Goal: Task Accomplishment & Management: Use online tool/utility

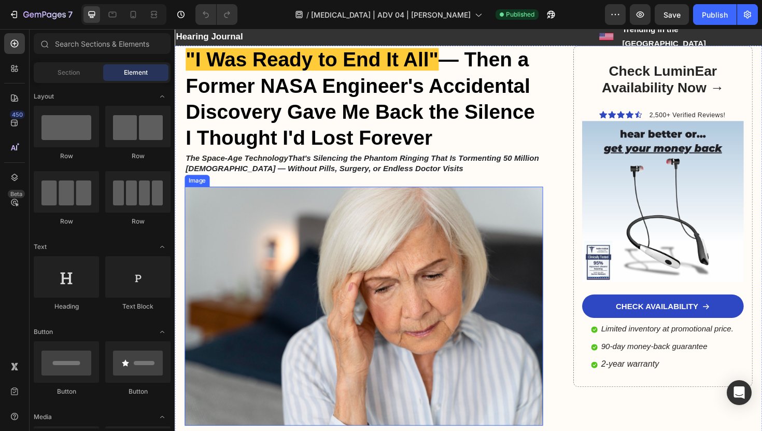
scroll to position [31, 0]
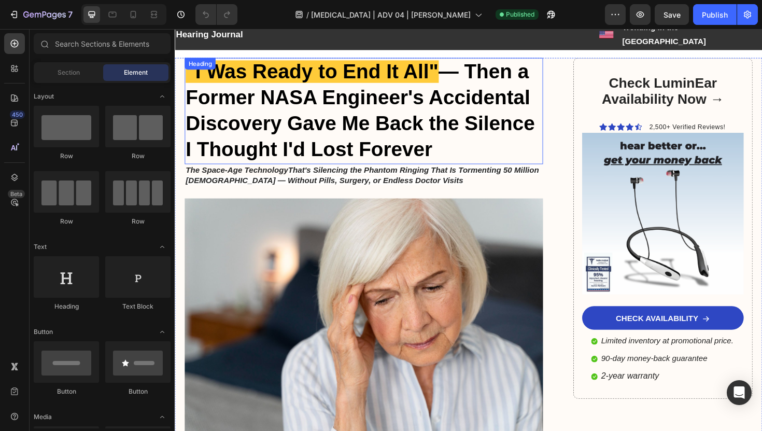
click at [394, 81] on strong "— Then a Former NASA Engineer's Accidental Discovery Gave Me Back the Silence I…" at bounding box center [370, 115] width 369 height 107
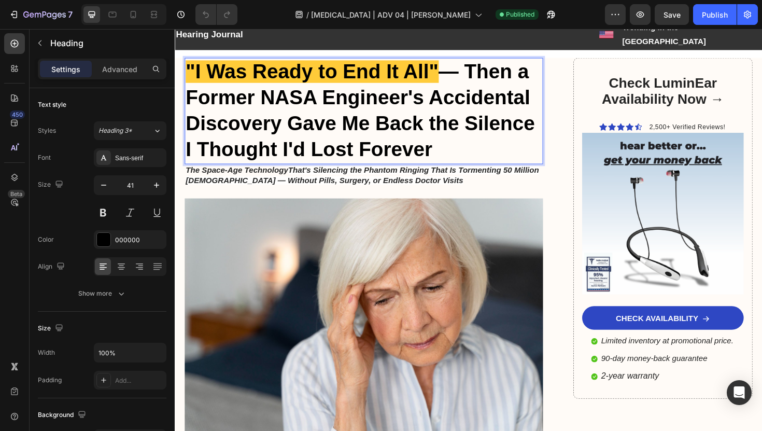
click at [363, 88] on strong "— Then a Former NASA Engineer's Accidental Discovery Gave Me Back the Silence I…" at bounding box center [370, 115] width 369 height 107
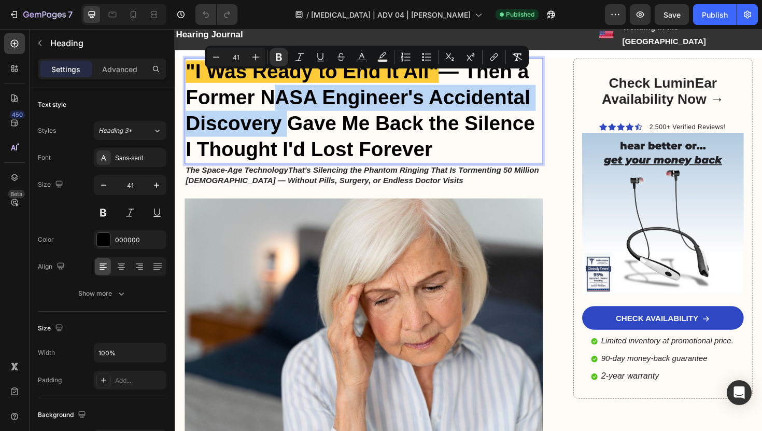
drag, startPoint x: 267, startPoint y: 87, endPoint x: 285, endPoint y: 121, distance: 38.9
click at [285, 121] on strong "— Then a Former NASA Engineer's Accidental Discovery Gave Me Back the Silence I…" at bounding box center [370, 115] width 369 height 107
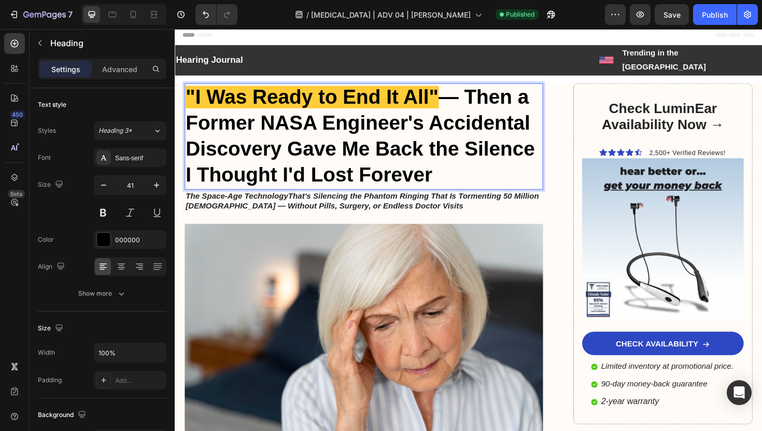
scroll to position [0, 0]
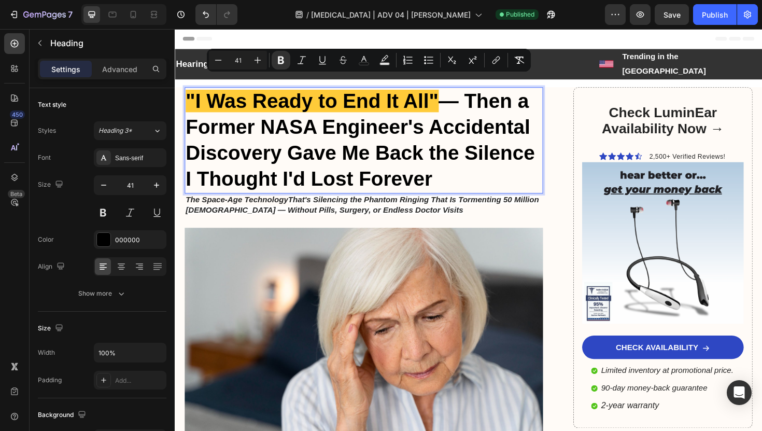
drag, startPoint x: 491, startPoint y: 91, endPoint x: 481, endPoint y: 167, distance: 76.8
click at [481, 167] on p ""I Was Ready to End It All" — Then a Former NASA Engineer's Accidental Discover…" at bounding box center [374, 147] width 377 height 110
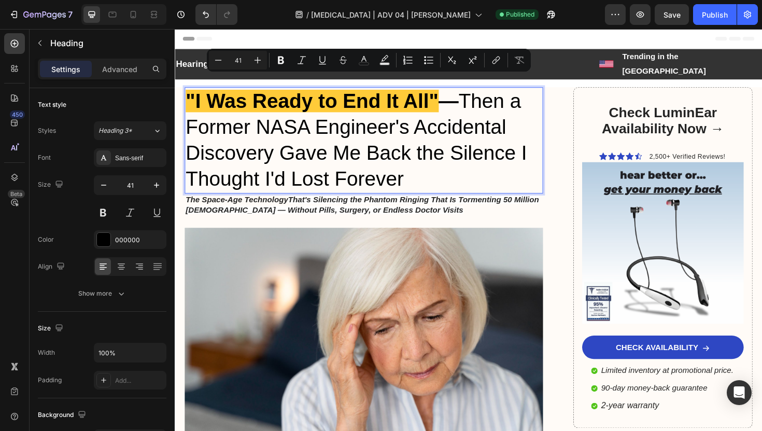
click at [481, 167] on p ""I Was Ready to End It All" — Then a Former NASA Engineer's Accidental Discover…" at bounding box center [374, 147] width 377 height 110
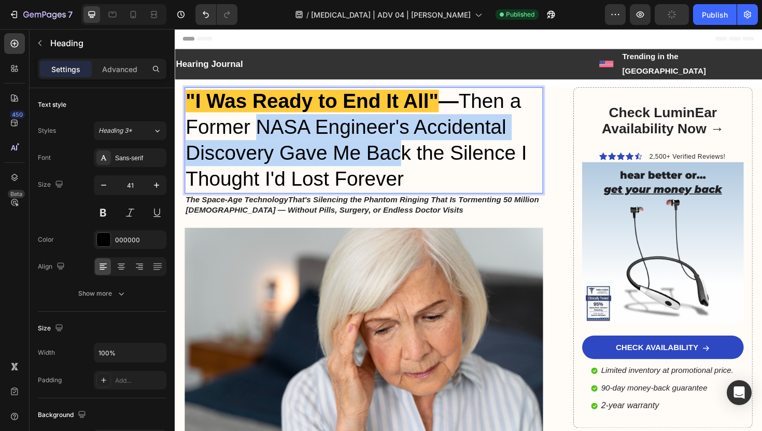
drag, startPoint x: 261, startPoint y: 116, endPoint x: 414, endPoint y: 136, distance: 154.1
click at [414, 136] on p ""I Was Ready to End It All" — Then a Former NASA Engineer's Accidental Discover…" at bounding box center [374, 147] width 377 height 110
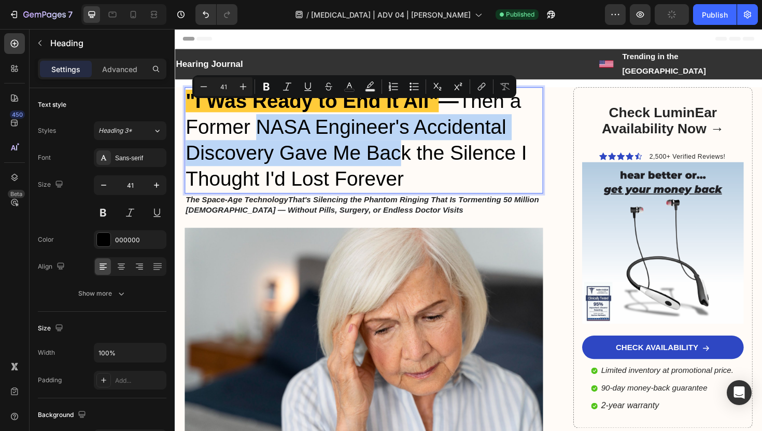
click at [411, 136] on p ""I Was Ready to End It All" — Then a Former NASA Engineer's Accidental Discover…" at bounding box center [374, 147] width 377 height 110
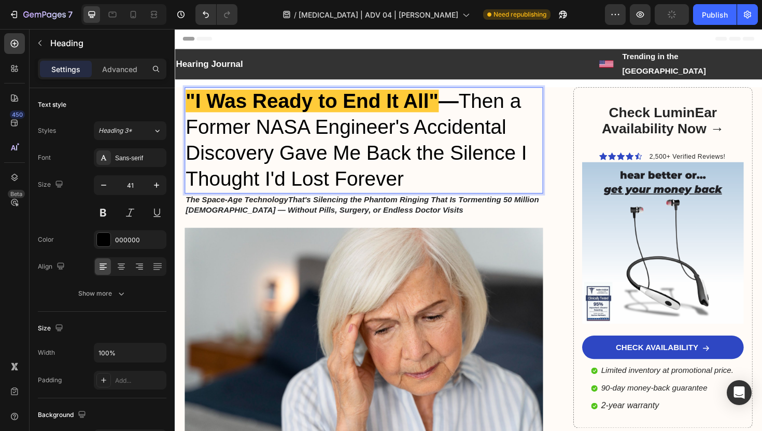
click at [289, 147] on p ""I Was Ready to End It All" — Then a Former NASA Engineer's Accidental Discover…" at bounding box center [374, 147] width 377 height 110
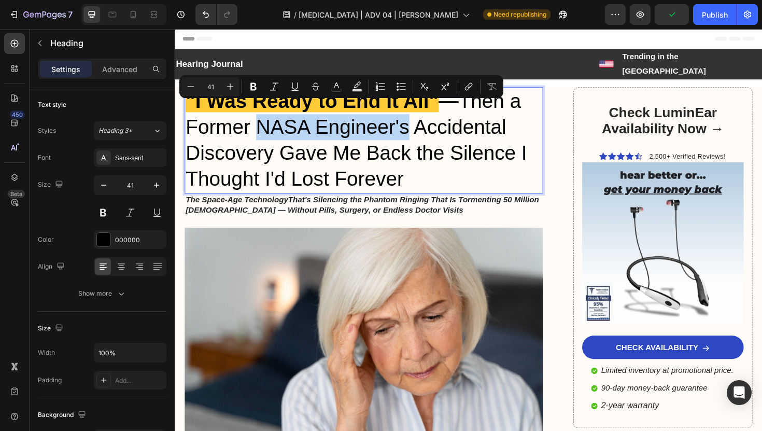
drag, startPoint x: 265, startPoint y: 120, endPoint x: 420, endPoint y: 120, distance: 154.9
click at [420, 120] on p ""I Was Ready to End It All" — Then a Former NASA Engineer's Accidental Discover…" at bounding box center [374, 147] width 377 height 110
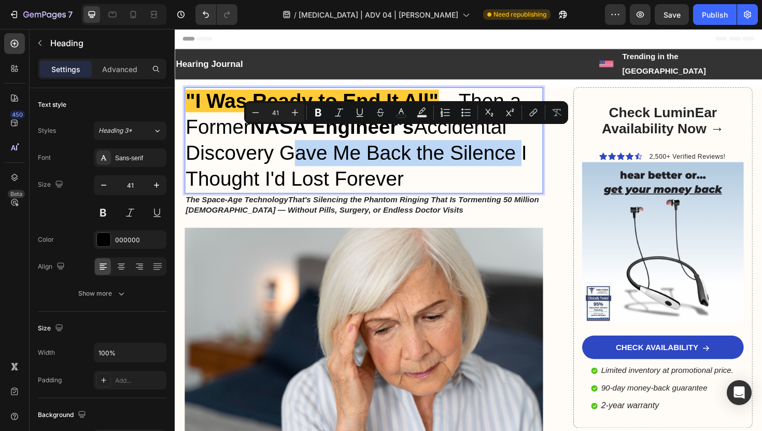
drag, startPoint x: 288, startPoint y: 143, endPoint x: 534, endPoint y: 151, distance: 246.2
click at [534, 151] on p ""I Was Ready to End It All" — Then a Former NASA Engineer's Accidental Discover…" at bounding box center [374, 147] width 377 height 110
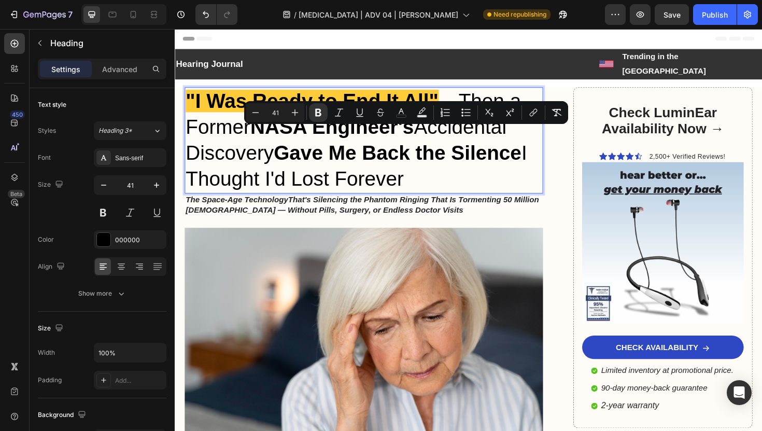
click at [531, 154] on strong "Gave Me Back the Silence" at bounding box center [410, 160] width 262 height 24
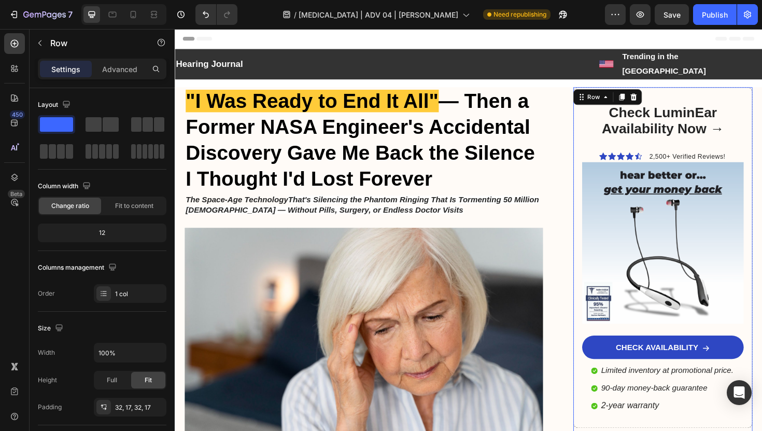
click at [600, 187] on div "Check LuminEar Availability Now → Heading Icon Icon Icon Icon Icon Icon List 2,…" at bounding box center [691, 271] width 190 height 361
click at [610, 353] on div "CHECK AVAILABILITY Button" at bounding box center [691, 365] width 171 height 25
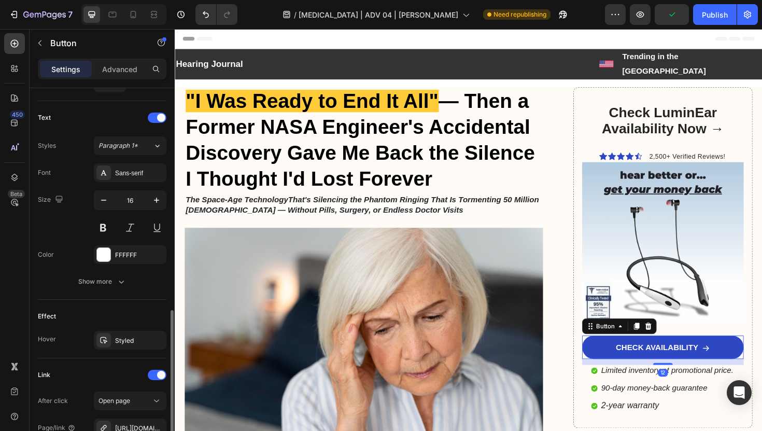
scroll to position [534, 0]
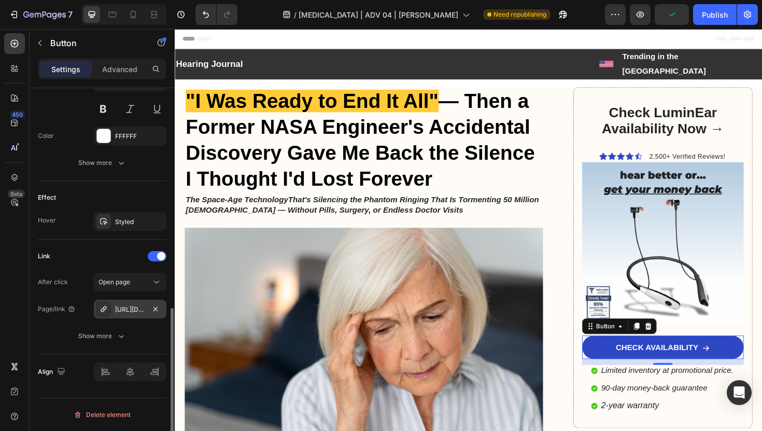
click at [144, 306] on div "[URL][DOMAIN_NAME]" at bounding box center [130, 309] width 30 height 9
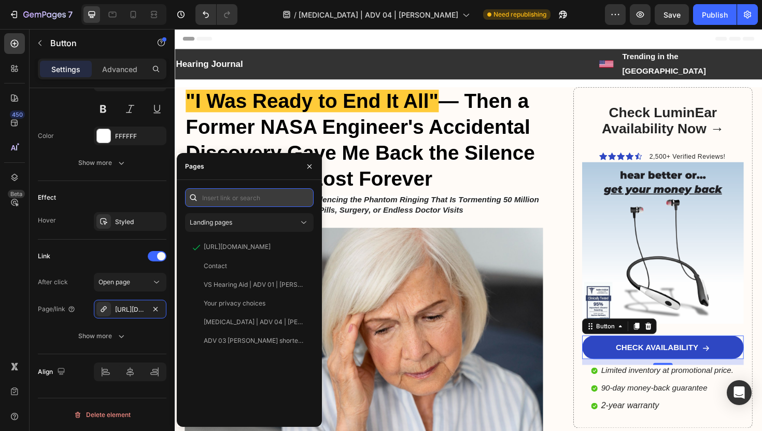
click at [250, 199] on input "text" at bounding box center [249, 197] width 128 height 19
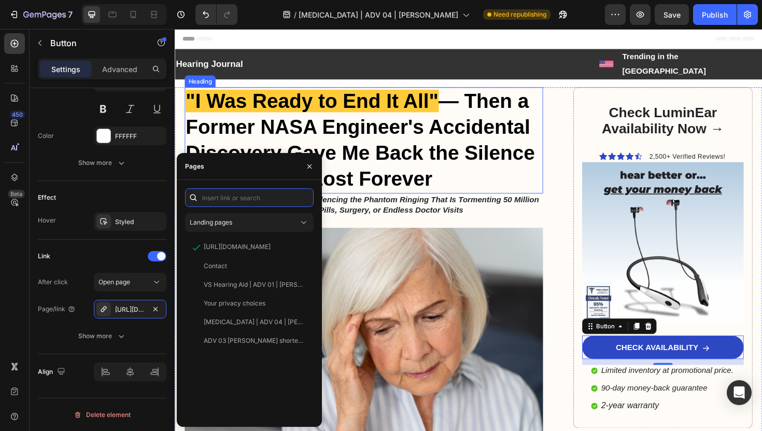
paste input "[URL][DOMAIN_NAME][MEDICAL_DATA]"
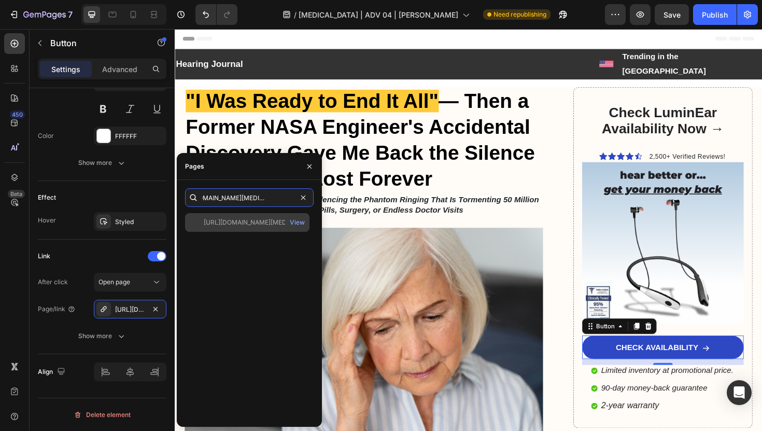
type input "[URL][DOMAIN_NAME][MEDICAL_DATA]"
click at [265, 222] on div "[URL][DOMAIN_NAME][MEDICAL_DATA]" at bounding box center [253, 222] width 99 height 9
click at [296, 220] on div "View" at bounding box center [297, 222] width 15 height 9
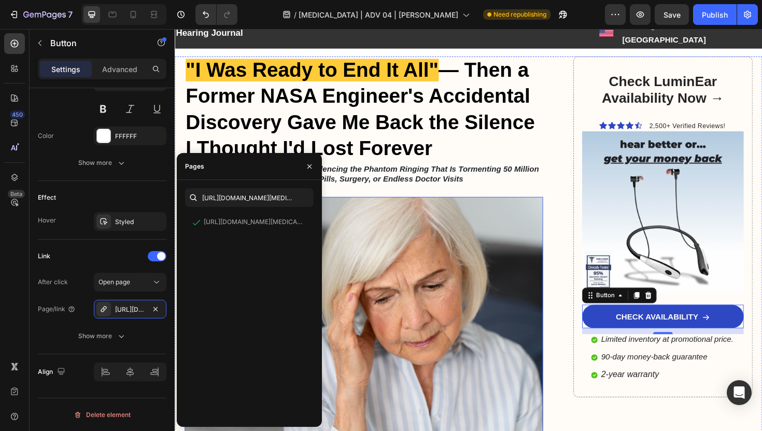
scroll to position [35, 0]
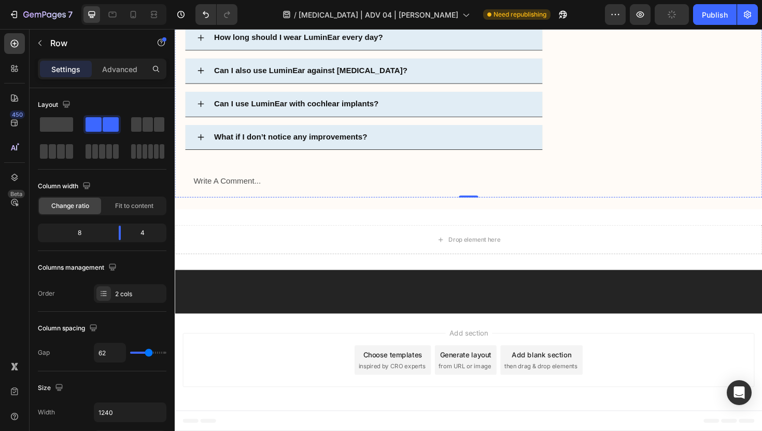
scroll to position [8128, 0]
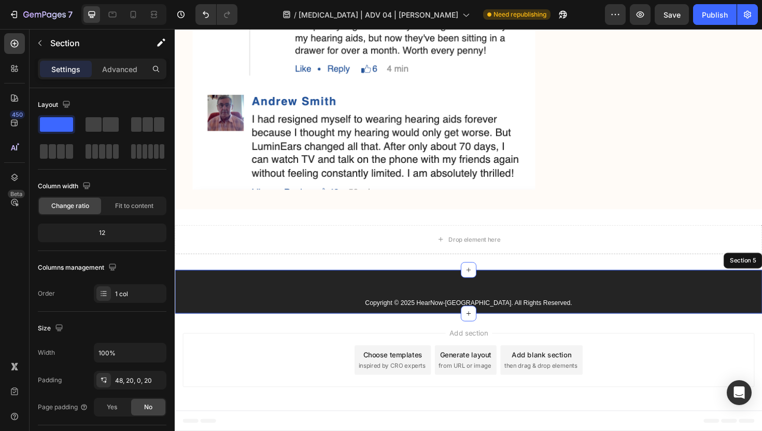
click at [435, 306] on div "Copyright © 2025 HearNow-[GEOGRAPHIC_DATA]. All Rights Reserved. Text Block Sec…" at bounding box center [486, 307] width 622 height 46
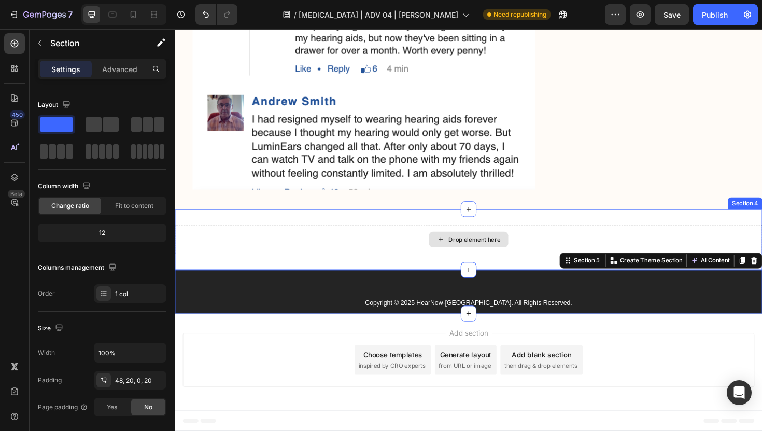
click at [350, 255] on div "Drop element here" at bounding box center [486, 251] width 622 height 31
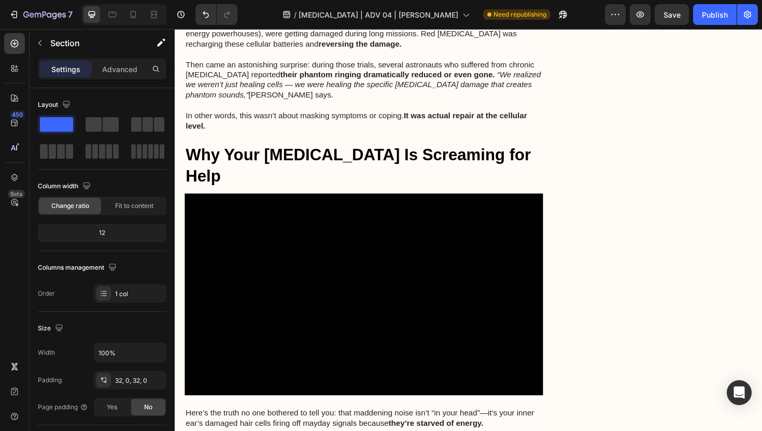
scroll to position [1163, 0]
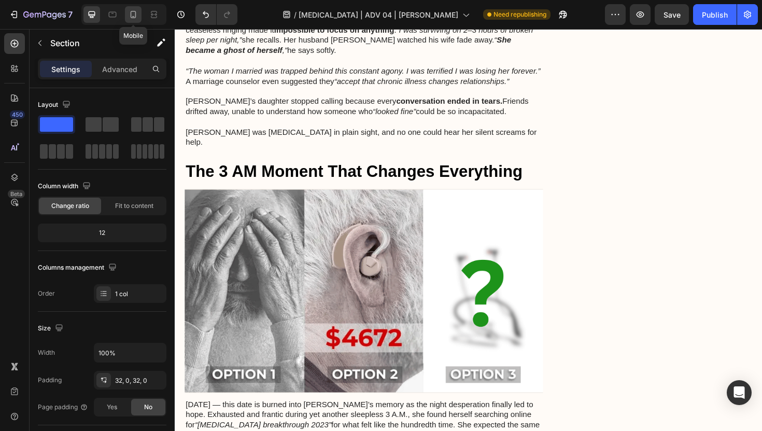
click at [135, 13] on icon at bounding box center [133, 14] width 10 height 10
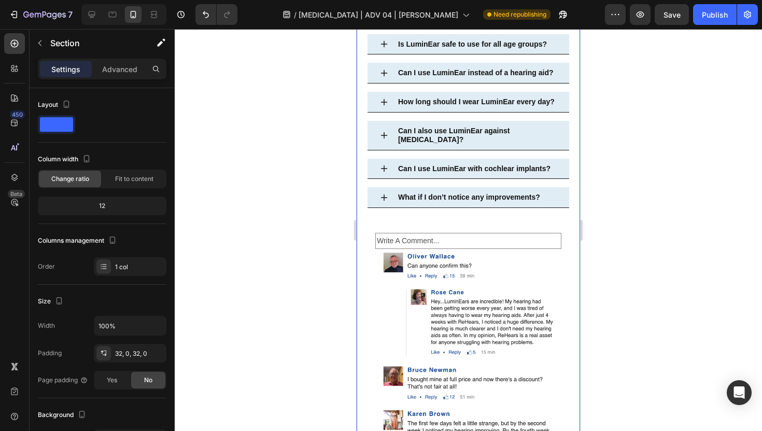
scroll to position [7474, 0]
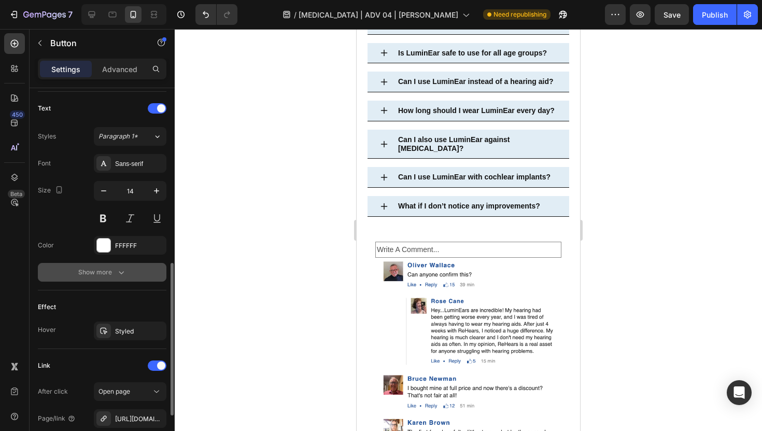
scroll to position [534, 0]
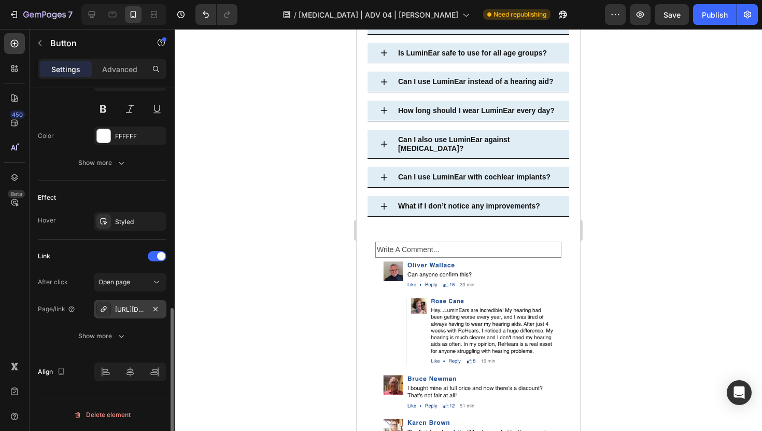
click at [132, 313] on div "[URL][DOMAIN_NAME]" at bounding box center [130, 309] width 30 height 9
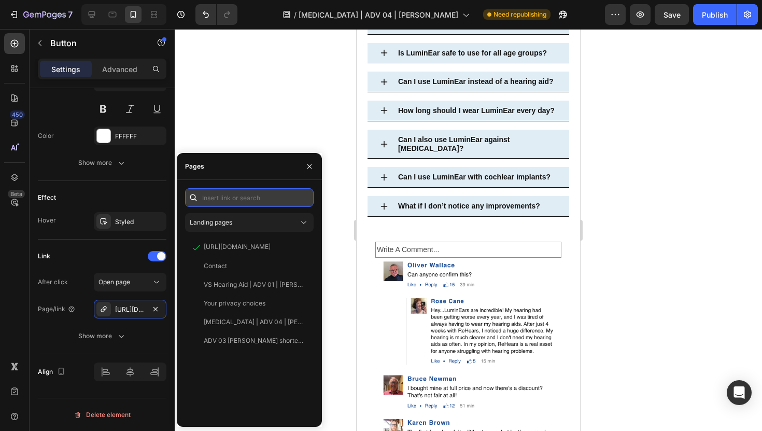
click at [279, 200] on input "text" at bounding box center [249, 197] width 128 height 19
paste input "[URL][DOMAIN_NAME][MEDICAL_DATA]"
type input "[URL][DOMAIN_NAME][MEDICAL_DATA]"
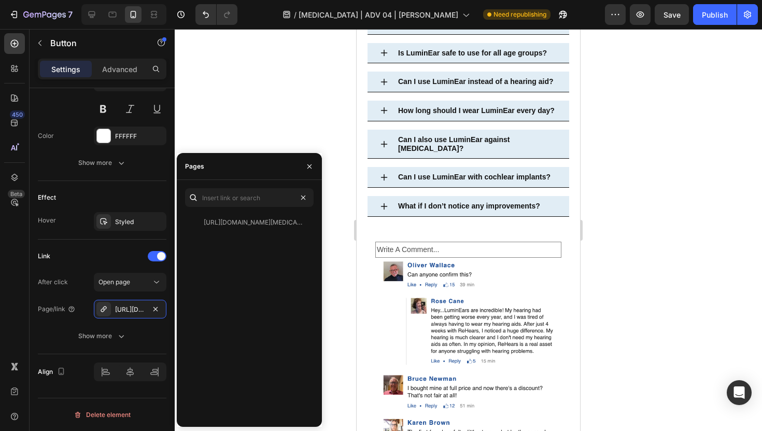
click at [286, 137] on div at bounding box center [468, 230] width 587 height 402
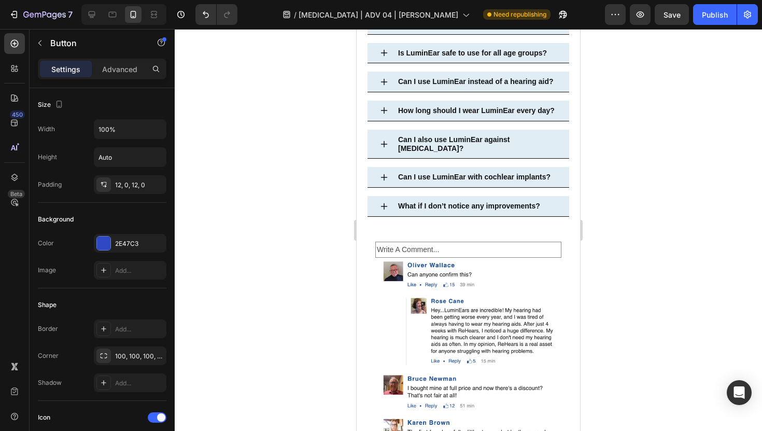
click at [278, 318] on div at bounding box center [468, 230] width 587 height 402
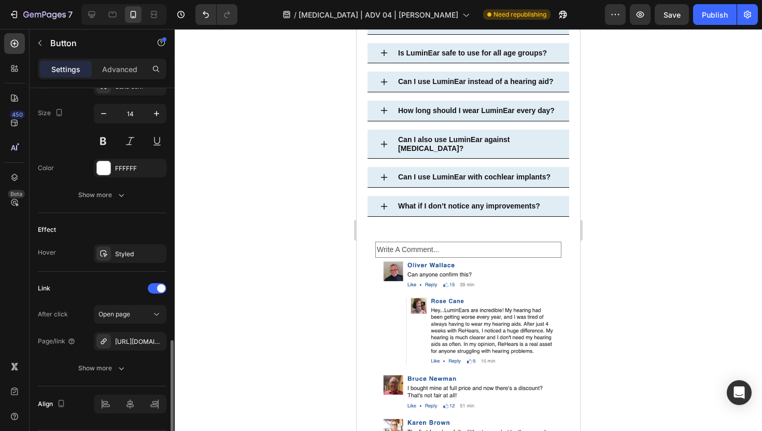
scroll to position [534, 0]
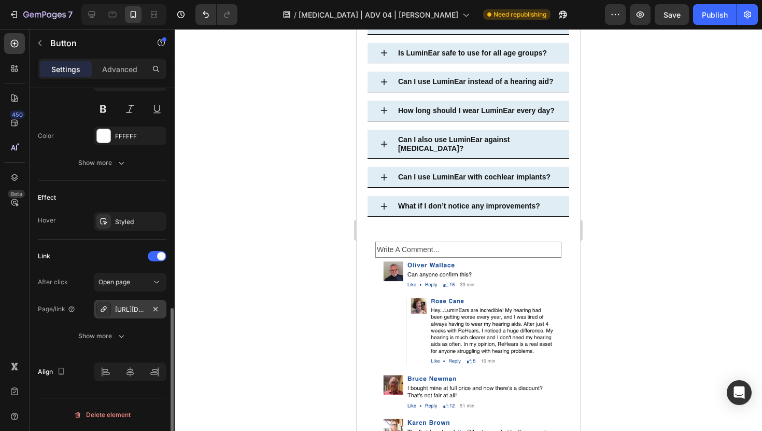
click at [125, 305] on div "[URL][DOMAIN_NAME][MEDICAL_DATA]" at bounding box center [130, 309] width 30 height 9
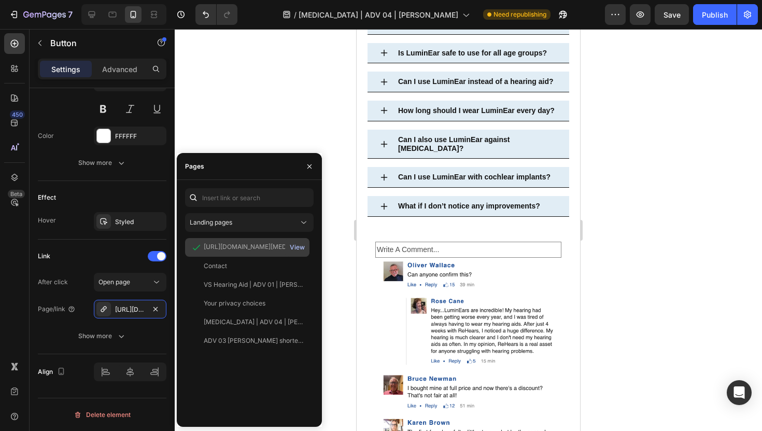
click at [302, 248] on div "View" at bounding box center [297, 246] width 15 height 9
click at [335, 120] on div at bounding box center [468, 230] width 587 height 402
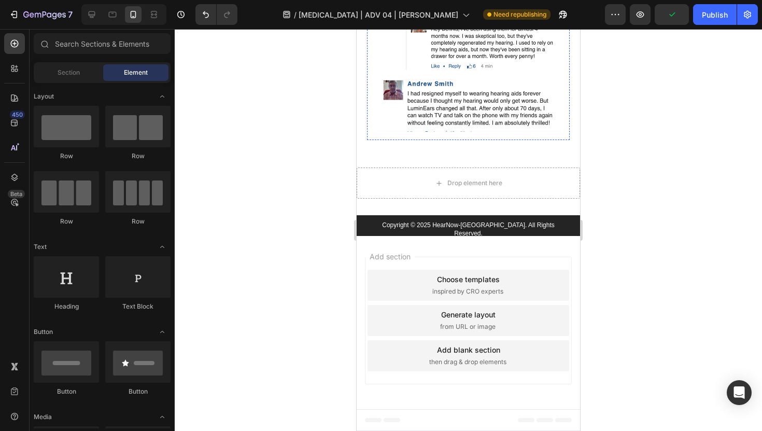
scroll to position [8501, 0]
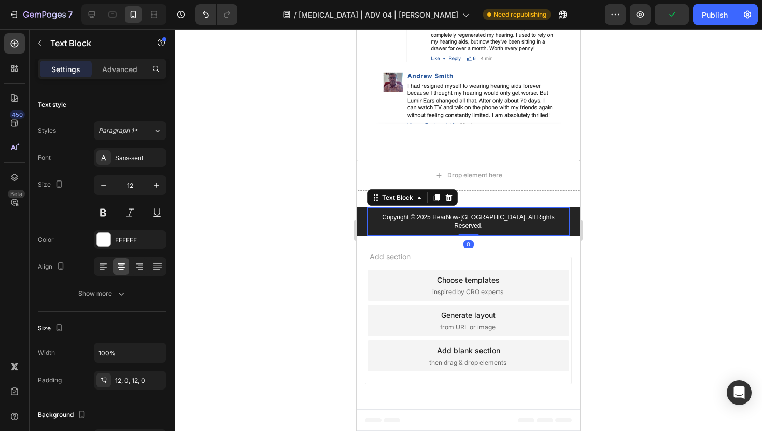
click at [439, 224] on p "Copyright © 2025 HearNow-[GEOGRAPHIC_DATA]. All Rights Reserved." at bounding box center [468, 221] width 200 height 16
click at [361, 225] on div "Copyright © 2025 HearNow-[GEOGRAPHIC_DATA]. All Rights Reserved. Text Block 0 S…" at bounding box center [467, 221] width 223 height 28
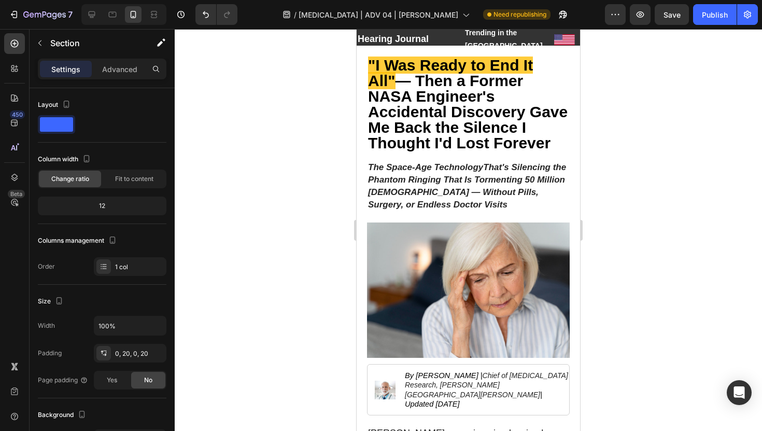
scroll to position [0, 0]
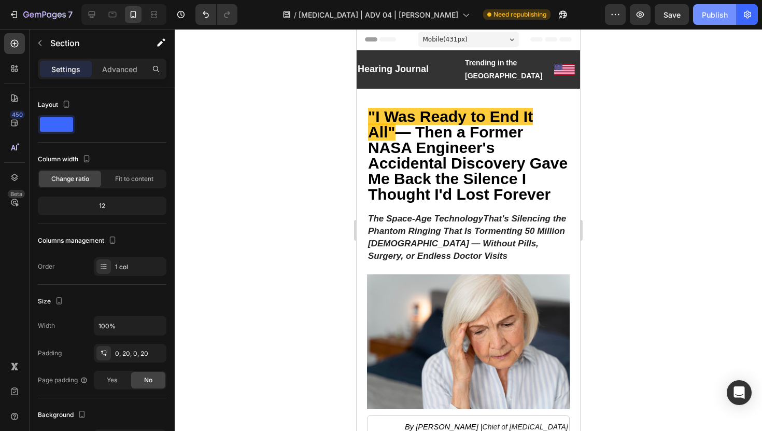
click at [718, 12] on div "Publish" at bounding box center [714, 14] width 26 height 11
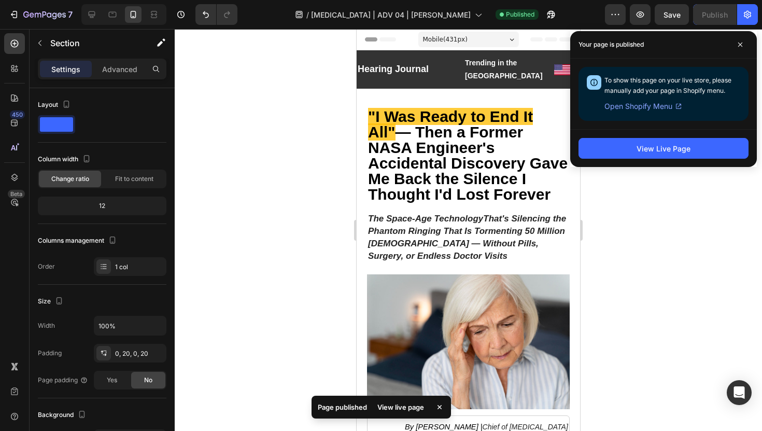
click at [691, 315] on div at bounding box center [468, 230] width 587 height 402
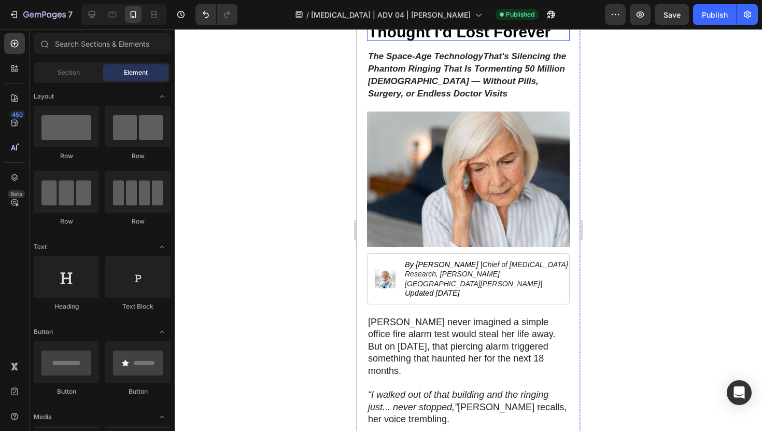
scroll to position [163, 0]
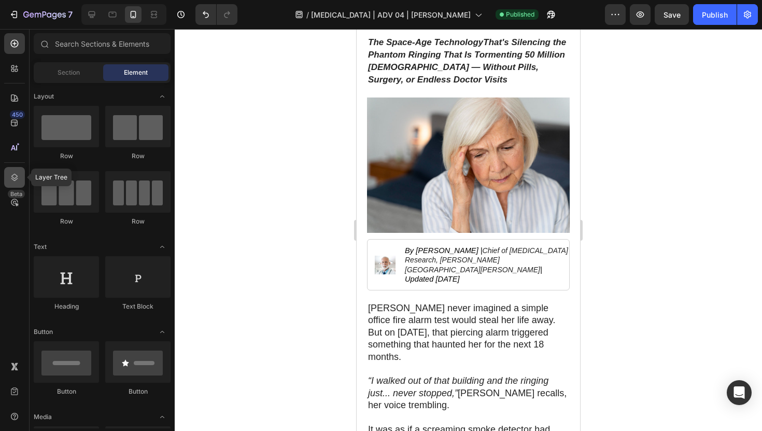
click at [11, 175] on icon at bounding box center [14, 177] width 10 height 10
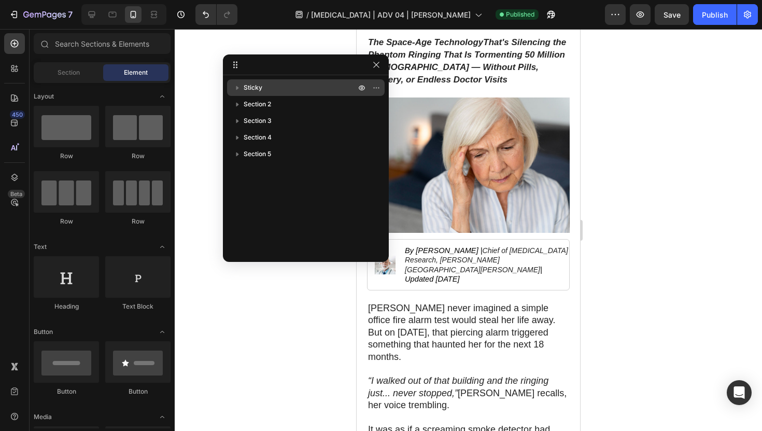
click at [298, 92] on p "Sticky" at bounding box center [300, 87] width 114 height 10
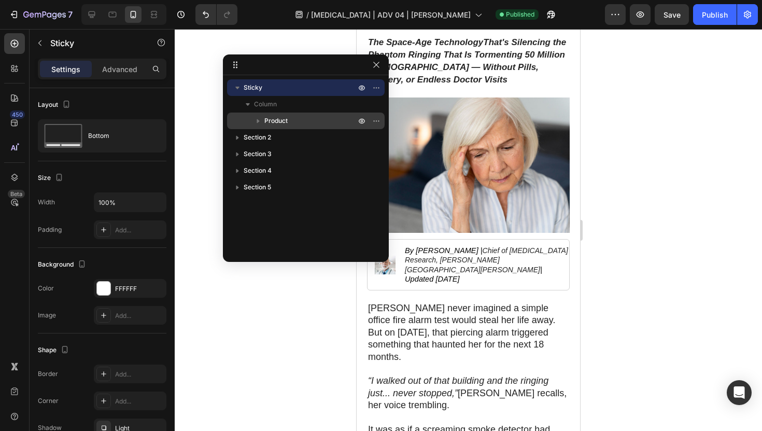
click at [285, 120] on span "Product" at bounding box center [275, 121] width 23 height 10
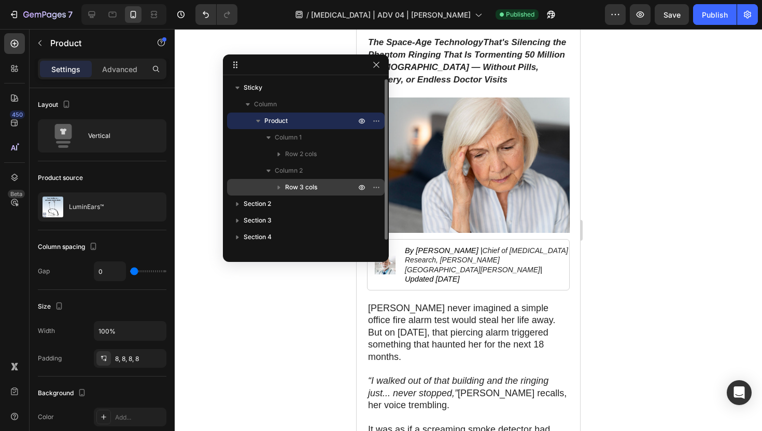
click at [303, 186] on span "Row 3 cols" at bounding box center [301, 187] width 32 height 10
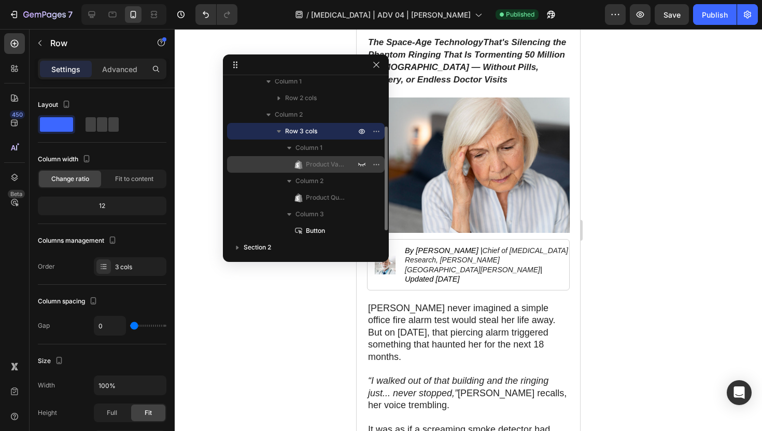
scroll to position [65, 0]
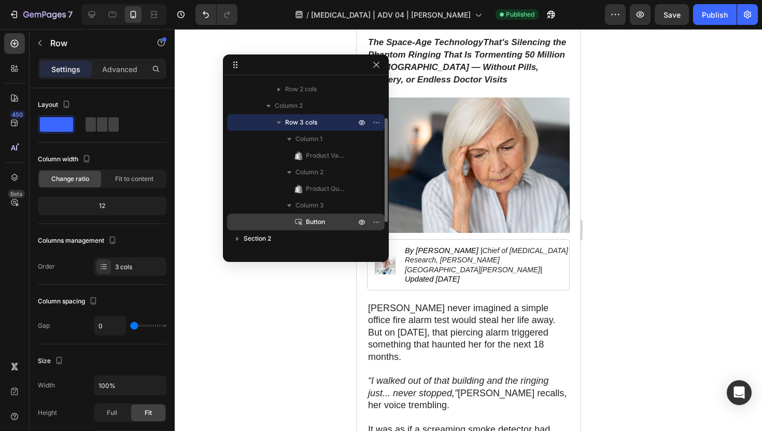
click at [320, 221] on span "Button" at bounding box center [315, 222] width 19 height 10
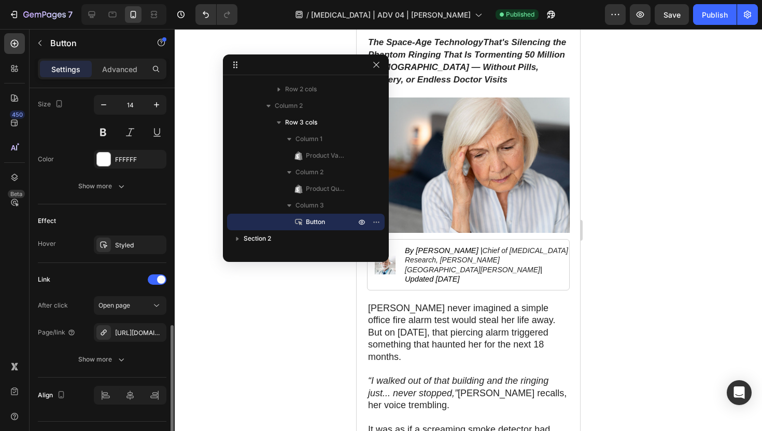
scroll to position [534, 0]
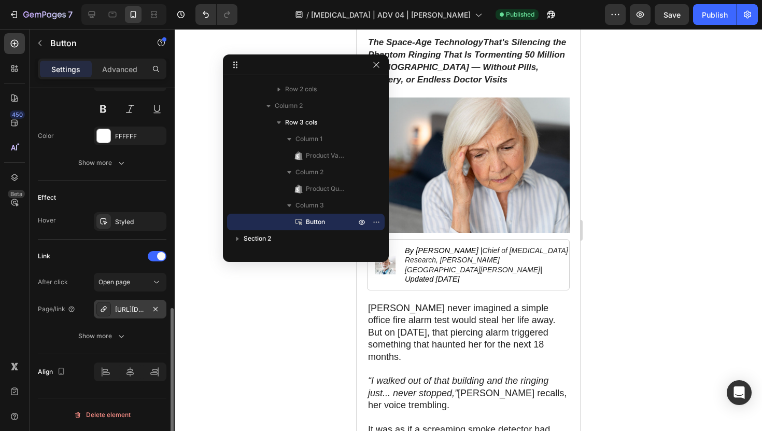
click at [131, 308] on div "[URL][DOMAIN_NAME]" at bounding box center [130, 309] width 30 height 9
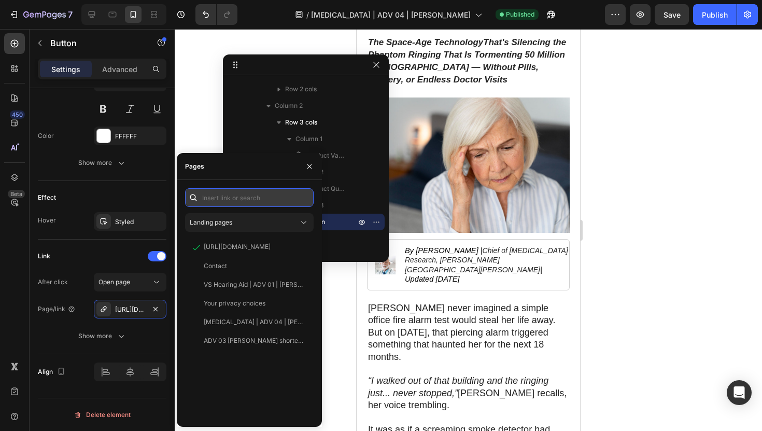
click at [260, 196] on input "text" at bounding box center [249, 197] width 128 height 19
paste input "[URL][DOMAIN_NAME][MEDICAL_DATA]"
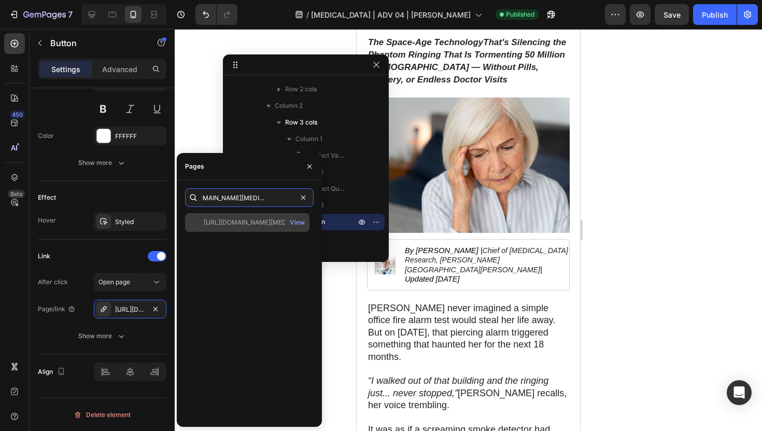
type input "[URL][DOMAIN_NAME][MEDICAL_DATA]"
click at [263, 227] on div "[URL][DOMAIN_NAME][MEDICAL_DATA] View" at bounding box center [247, 222] width 124 height 19
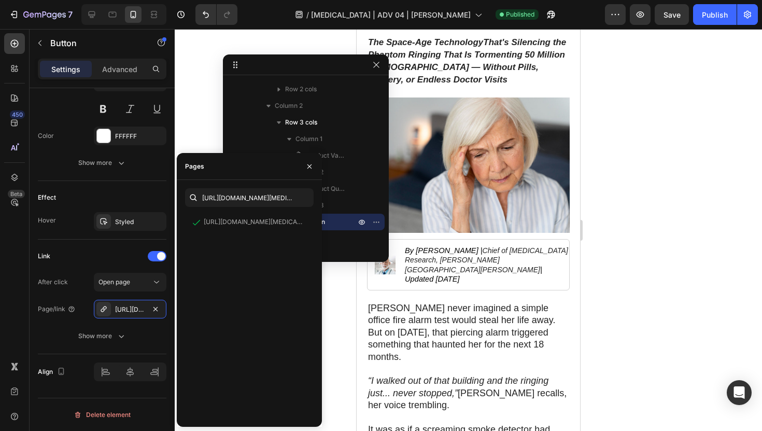
click at [191, 132] on div at bounding box center [468, 230] width 587 height 402
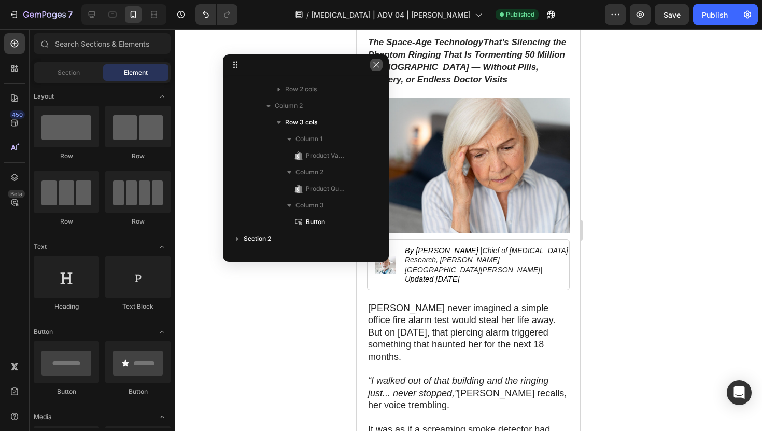
click at [377, 64] on icon "button" at bounding box center [376, 65] width 8 height 8
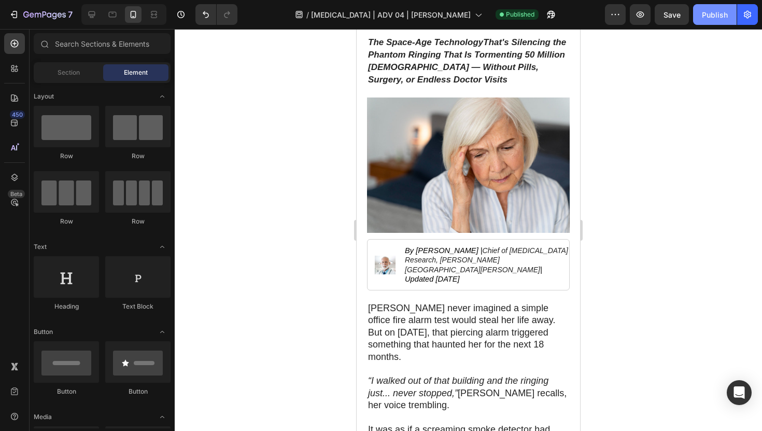
click at [711, 14] on div "Publish" at bounding box center [714, 14] width 26 height 11
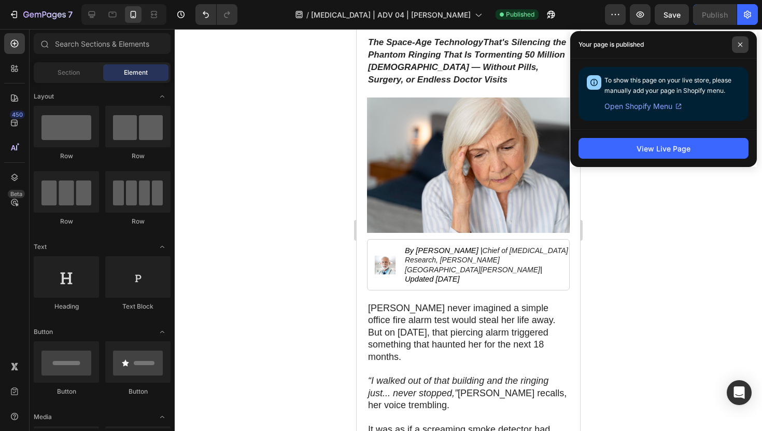
click at [737, 42] on icon at bounding box center [739, 44] width 5 height 5
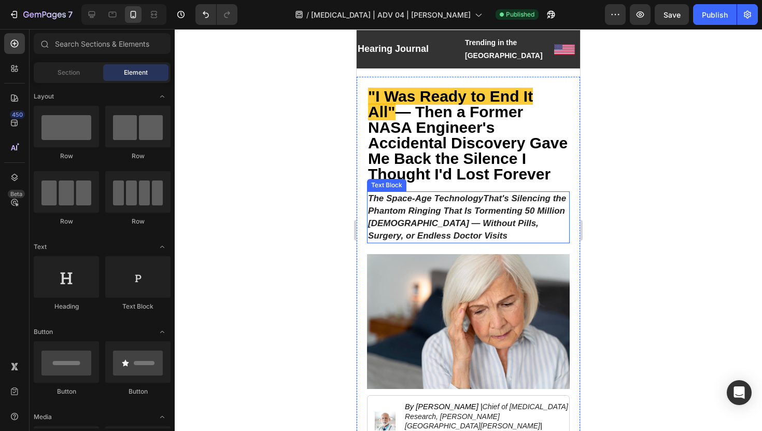
scroll to position [20, 0]
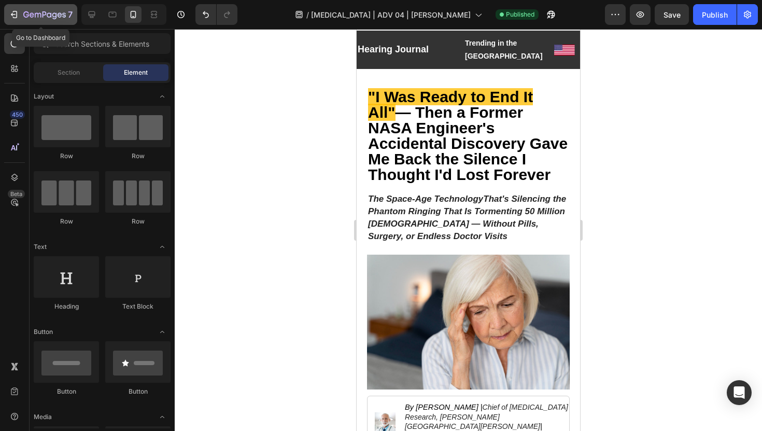
click at [17, 9] on icon "button" at bounding box center [14, 14] width 10 height 10
